Goal: Find specific page/section: Find specific page/section

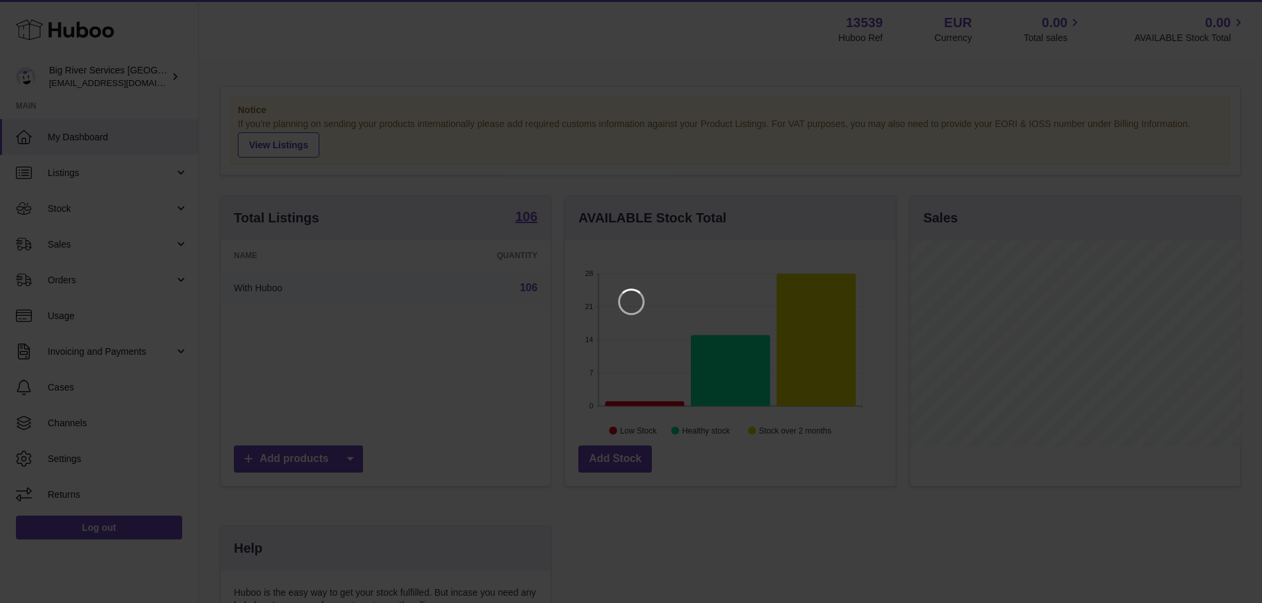
scroll to position [207, 334]
click at [1233, 15] on icon "Close" at bounding box center [1237, 12] width 16 height 16
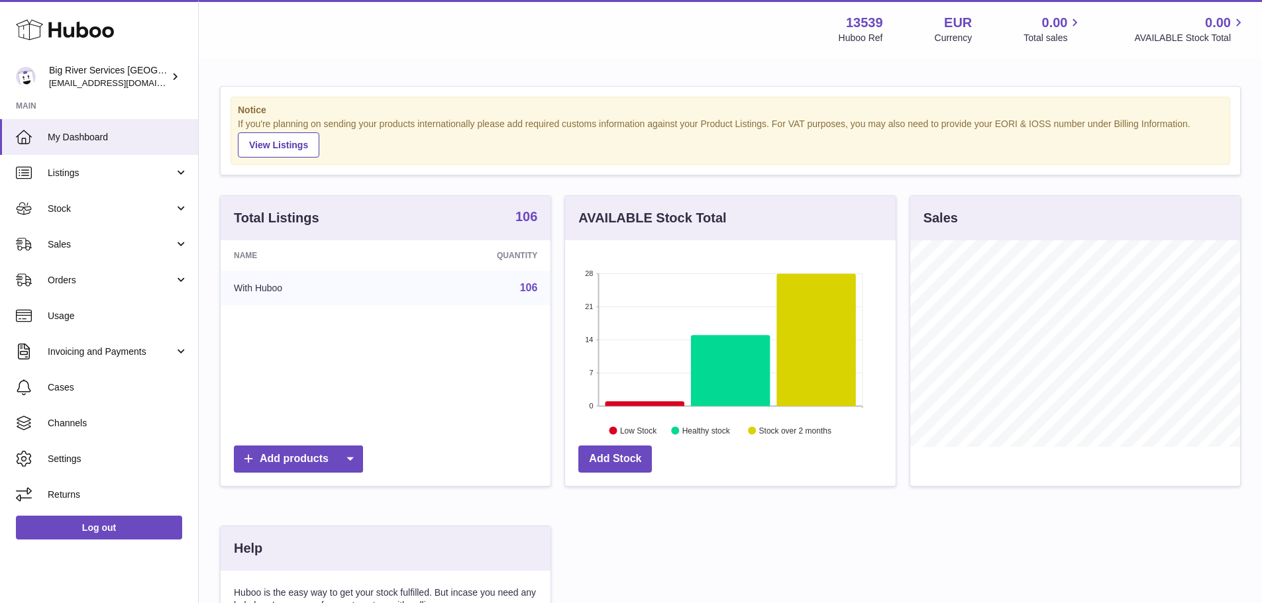
click at [537, 211] on strong "106" at bounding box center [526, 216] width 22 height 13
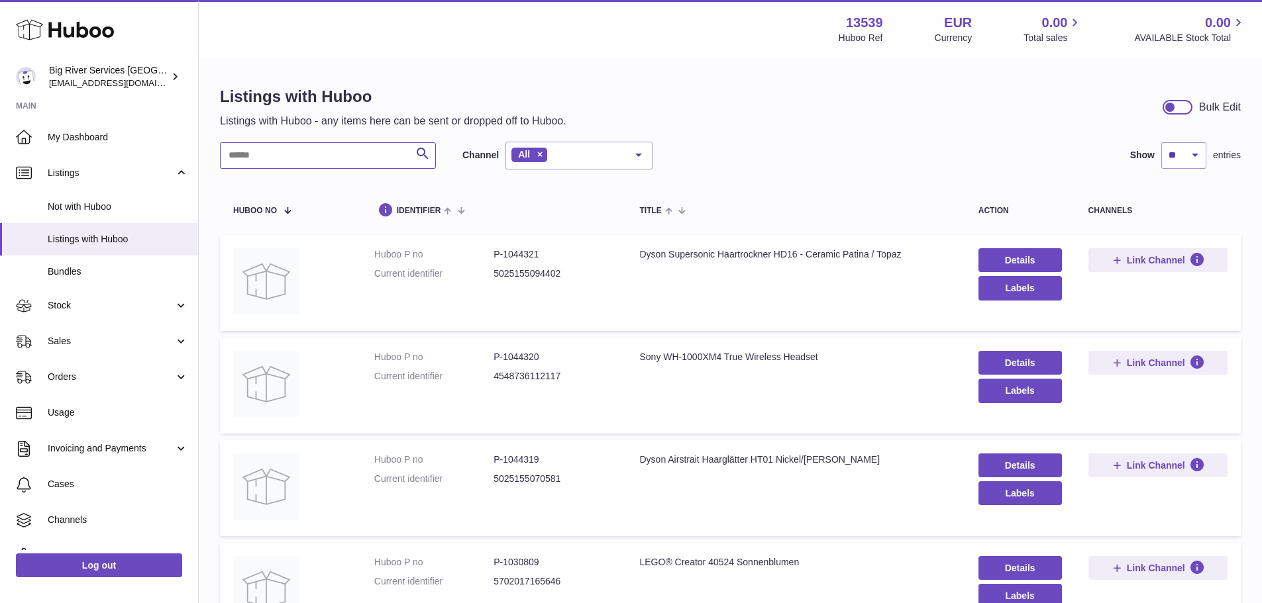
click at [289, 166] on input "text" at bounding box center [328, 155] width 216 height 26
type input "*******"
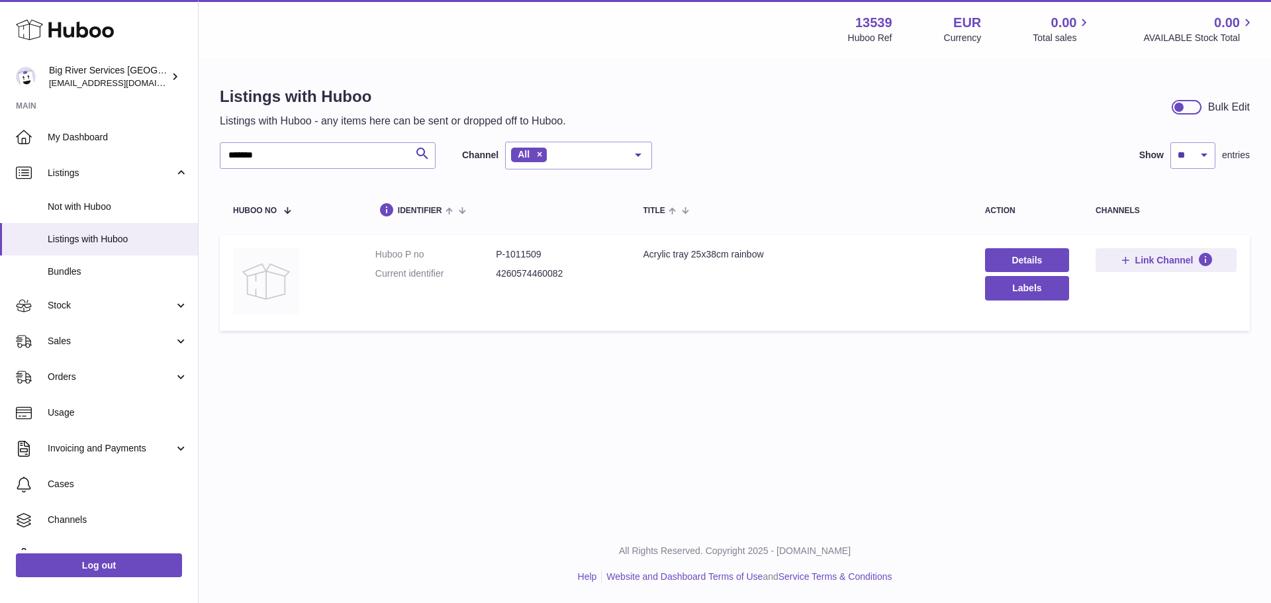
click at [270, 283] on img at bounding box center [266, 281] width 66 height 66
drag, startPoint x: 776, startPoint y: 256, endPoint x: 631, endPoint y: 261, distance: 145.1
click at [631, 261] on td "Title Acrylic tray 25x38cm rainbow" at bounding box center [801, 283] width 342 height 96
copy div "Acrylic tray 25x38cm rainbow"
click at [264, 273] on img at bounding box center [266, 281] width 66 height 66
